Goal: Navigation & Orientation: Find specific page/section

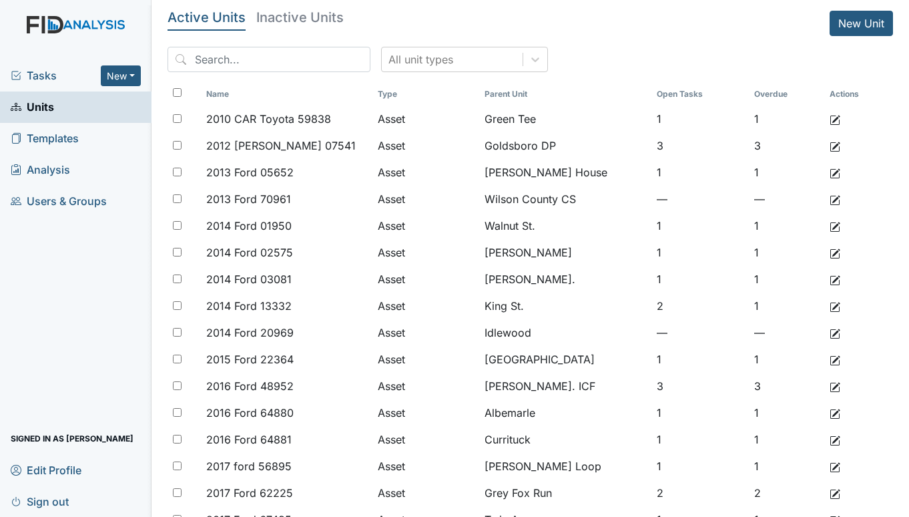
click at [63, 75] on span "Tasks" at bounding box center [56, 75] width 90 height 16
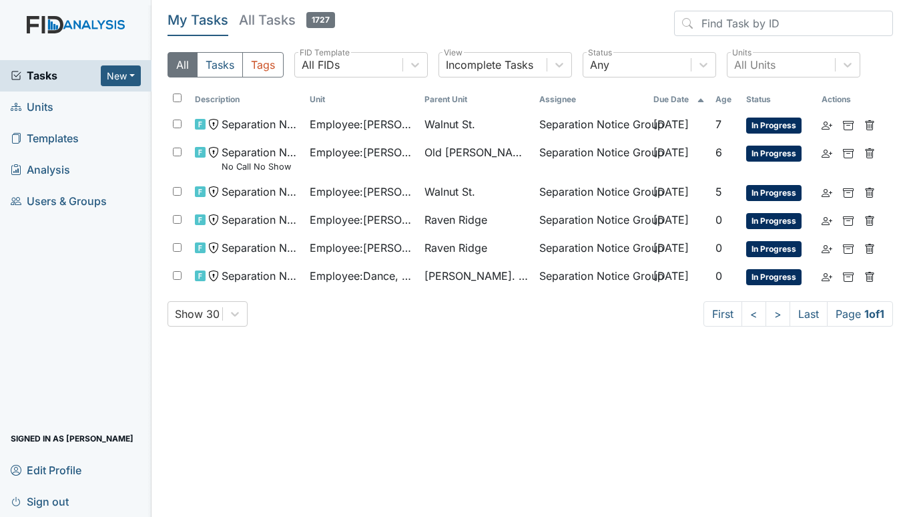
click at [43, 107] on span "Units" at bounding box center [32, 107] width 43 height 21
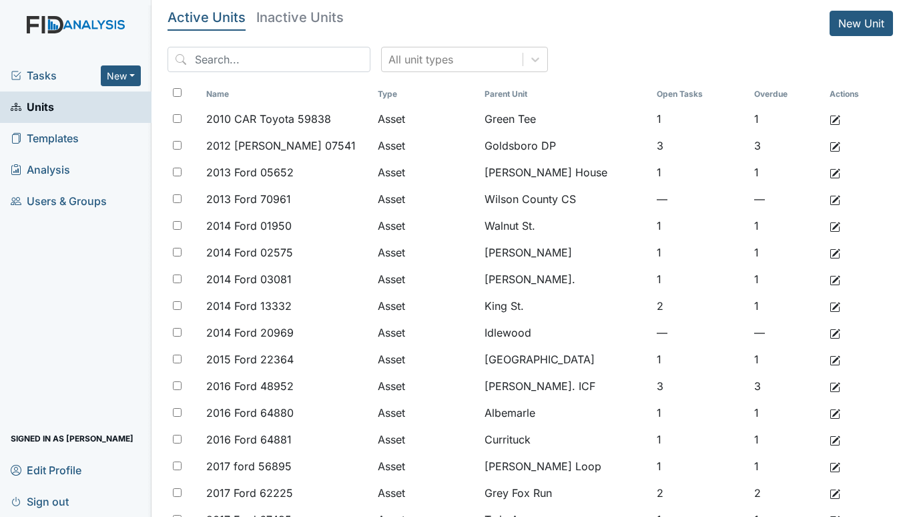
click at [45, 75] on span "Tasks" at bounding box center [56, 75] width 90 height 16
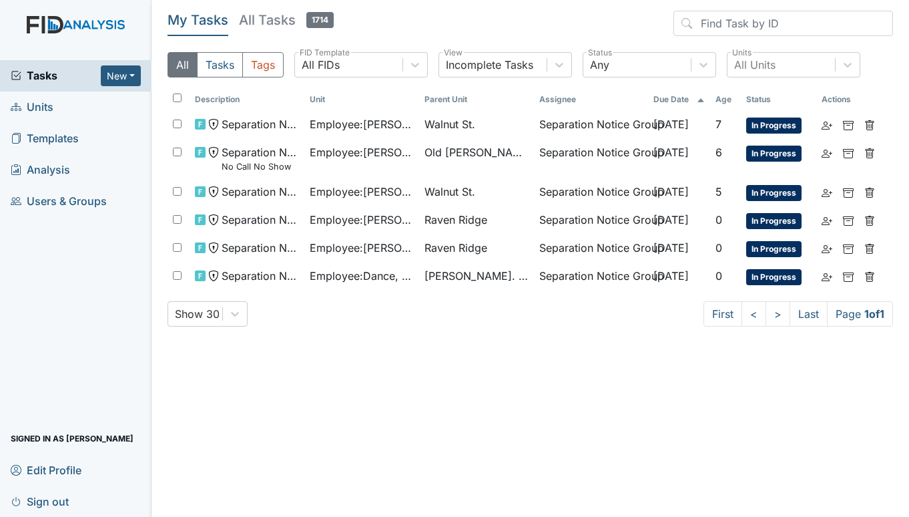
click at [54, 101] on link "Units" at bounding box center [76, 106] width 152 height 31
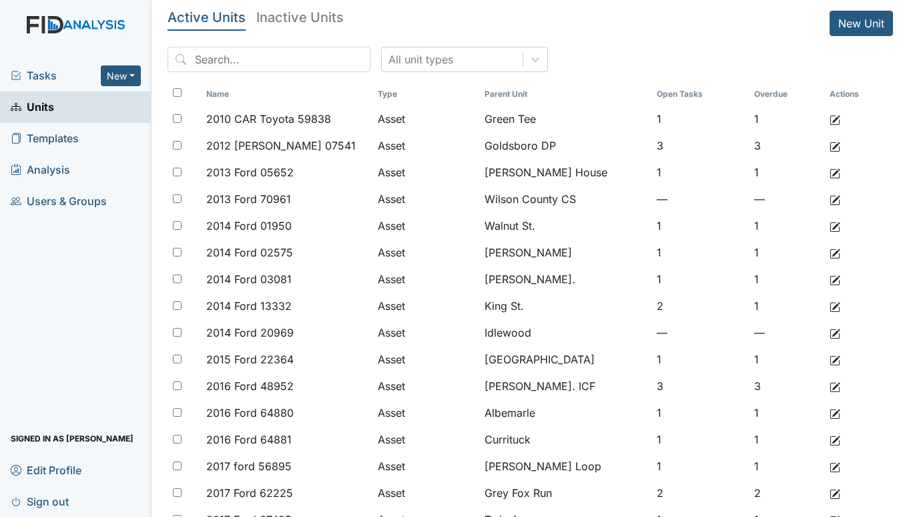
click at [47, 73] on span "Tasks" at bounding box center [56, 75] width 90 height 16
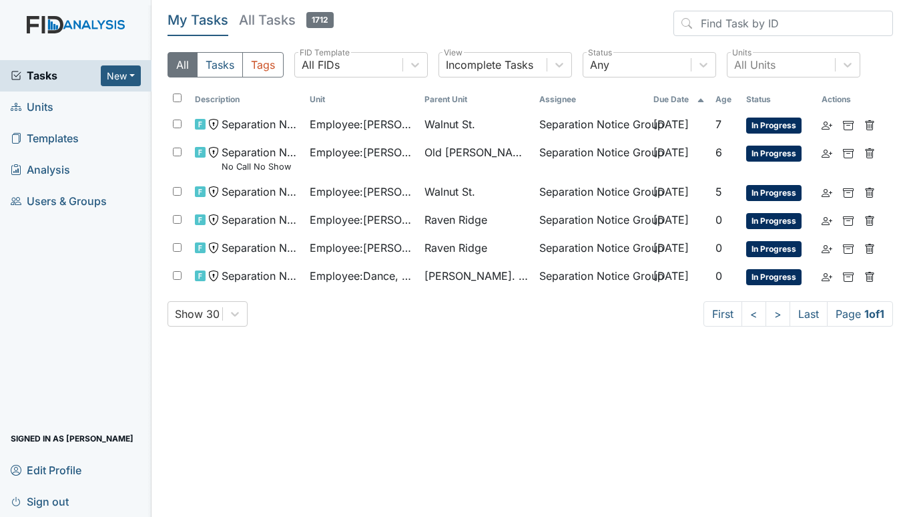
click at [31, 109] on span "Units" at bounding box center [32, 107] width 43 height 21
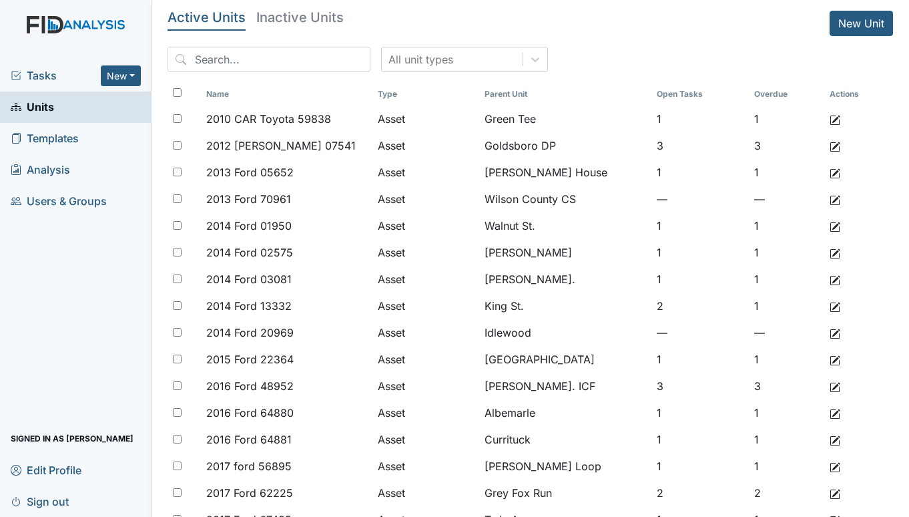
click at [34, 74] on span "Tasks" at bounding box center [56, 75] width 90 height 16
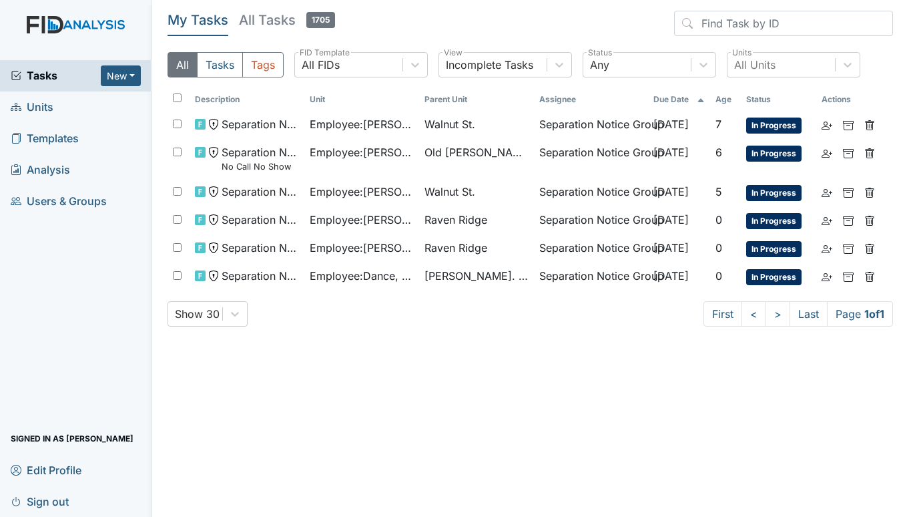
click at [44, 105] on span "Units" at bounding box center [32, 107] width 43 height 21
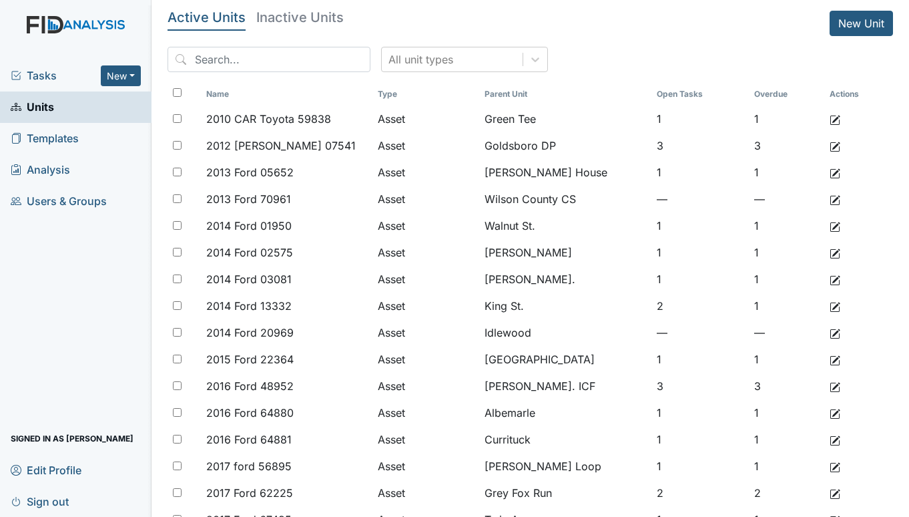
click at [47, 77] on span "Tasks" at bounding box center [56, 75] width 90 height 16
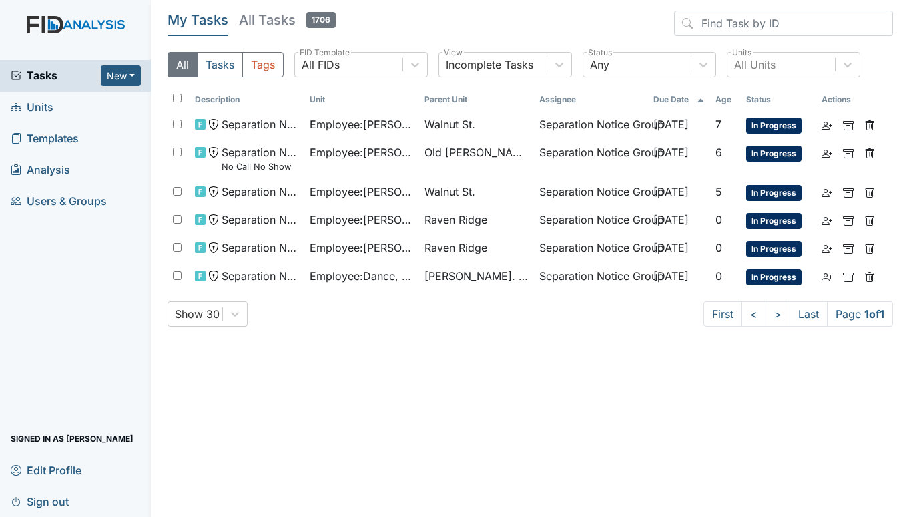
click at [39, 102] on span "Units" at bounding box center [32, 107] width 43 height 21
